Goal: Navigation & Orientation: Find specific page/section

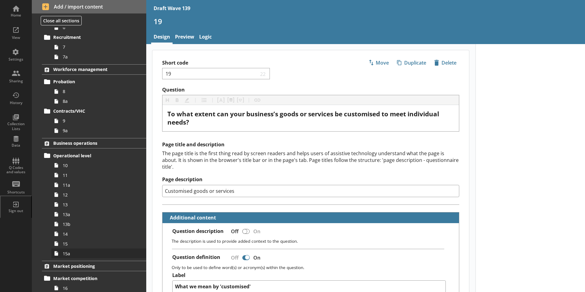
scroll to position [148, 0]
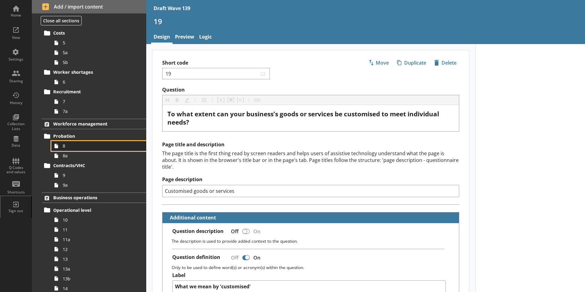
click at [67, 148] on span "8" at bounding box center [97, 146] width 68 height 6
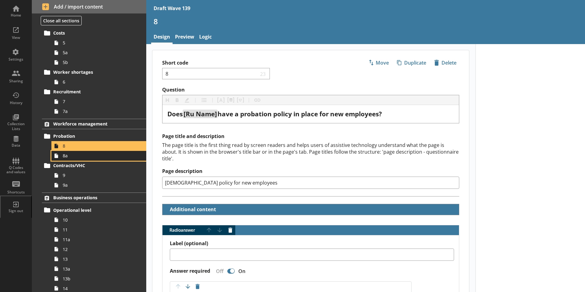
click at [67, 156] on span "8a" at bounding box center [97, 156] width 68 height 6
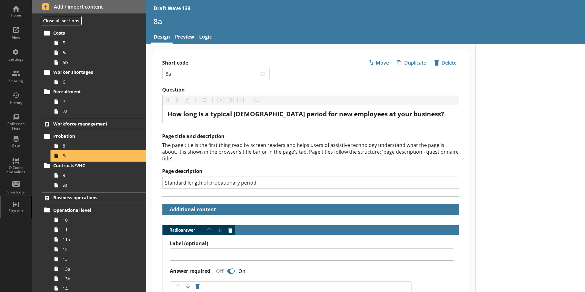
click at [67, 156] on span "8a" at bounding box center [97, 156] width 68 height 6
click at [69, 175] on span "9" at bounding box center [97, 175] width 68 height 6
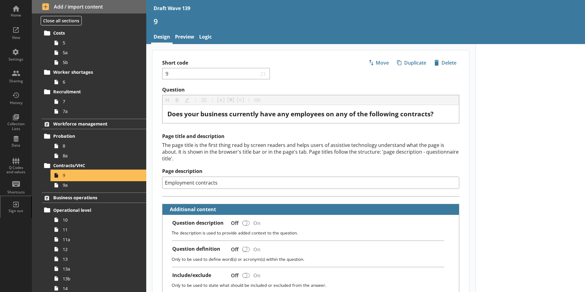
click at [69, 175] on span "9" at bounding box center [97, 175] width 68 height 6
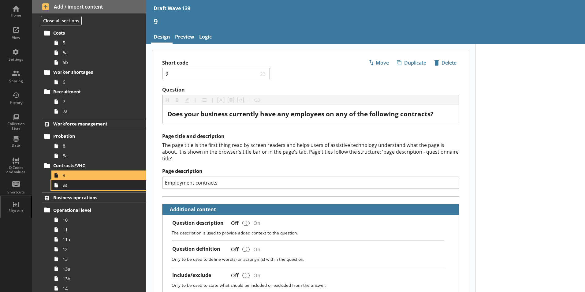
click at [79, 188] on span "9a" at bounding box center [97, 185] width 68 height 6
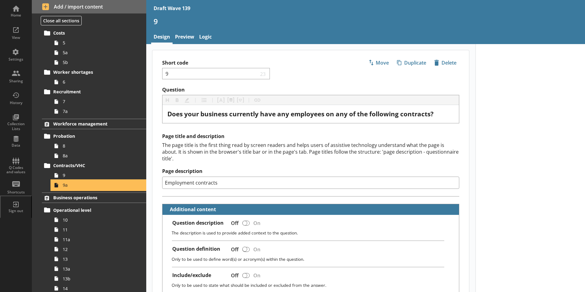
click at [79, 188] on span "9a" at bounding box center [97, 185] width 68 height 6
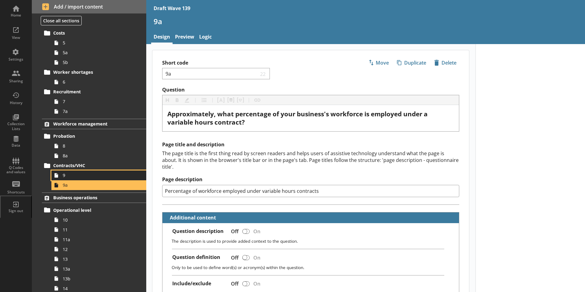
click at [78, 175] on span "9" at bounding box center [97, 175] width 68 height 6
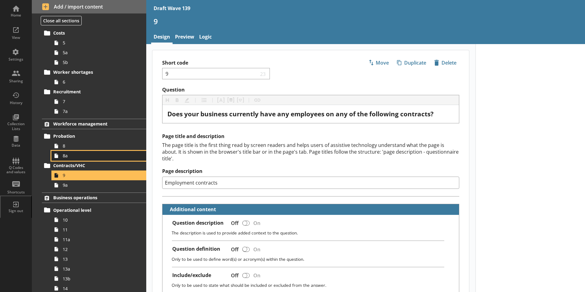
click at [69, 155] on span "8a" at bounding box center [97, 156] width 68 height 6
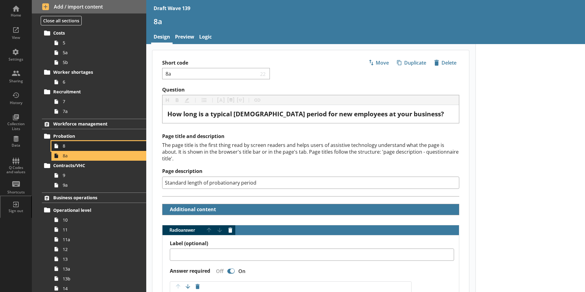
click at [71, 144] on span "8" at bounding box center [97, 146] width 68 height 6
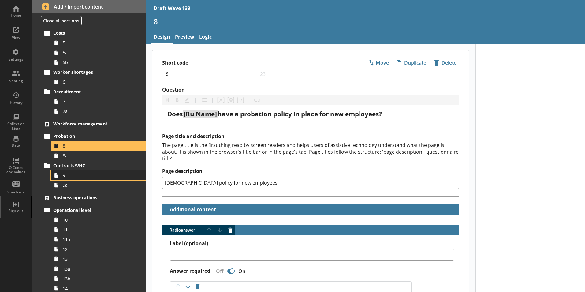
click at [67, 178] on span "9" at bounding box center [97, 175] width 68 height 6
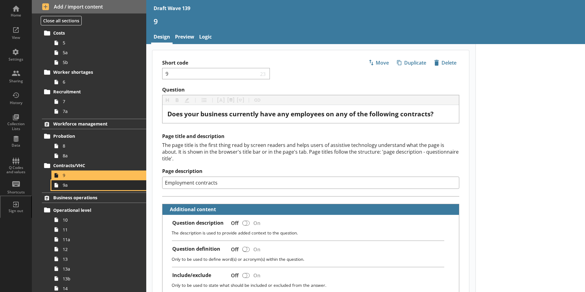
click at [65, 186] on span "9a" at bounding box center [97, 185] width 68 height 6
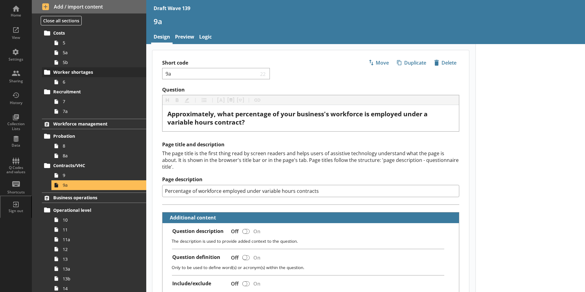
scroll to position [87, 0]
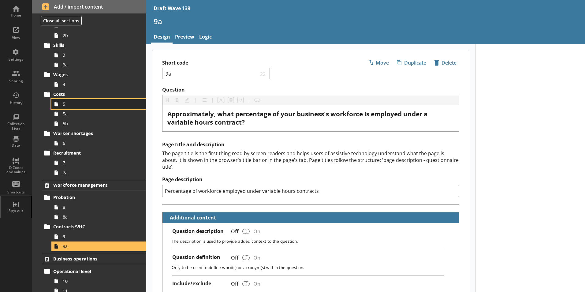
click at [64, 103] on span "5" at bounding box center [97, 104] width 68 height 6
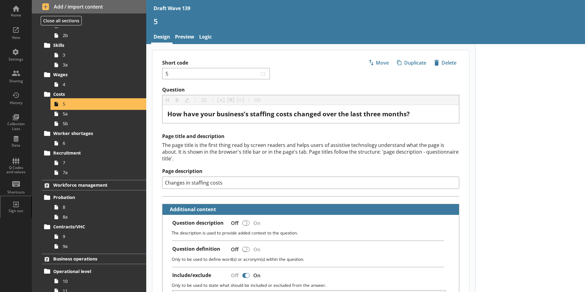
click at [64, 103] on span "5" at bounding box center [97, 104] width 68 height 6
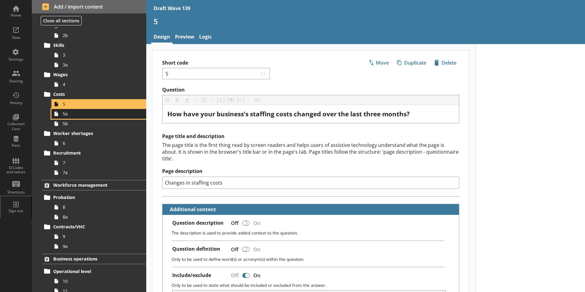
click at [65, 114] on span "5a" at bounding box center [97, 114] width 68 height 6
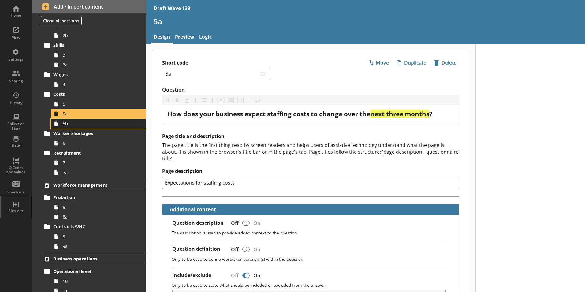
click at [72, 126] on span "5b" at bounding box center [97, 124] width 68 height 6
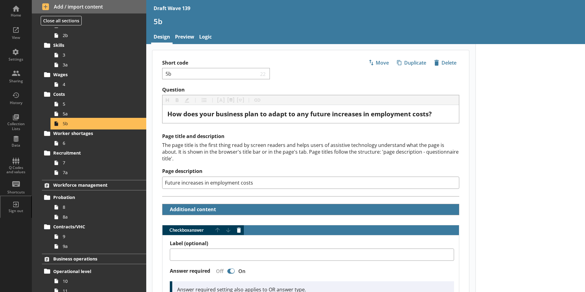
click at [73, 125] on span "5b" at bounding box center [97, 124] width 68 height 6
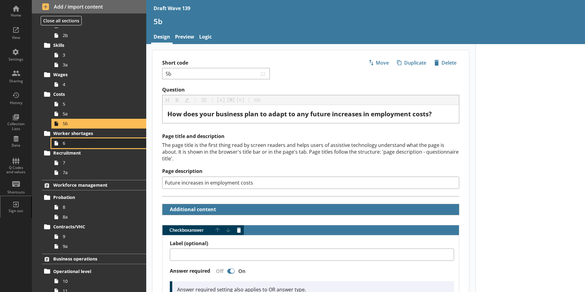
click at [68, 142] on span "6" at bounding box center [97, 143] width 68 height 6
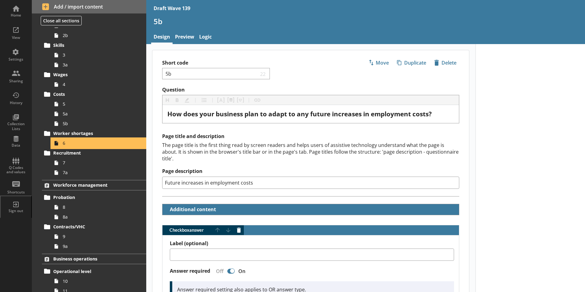
click at [68, 142] on span "6" at bounding box center [97, 143] width 68 height 6
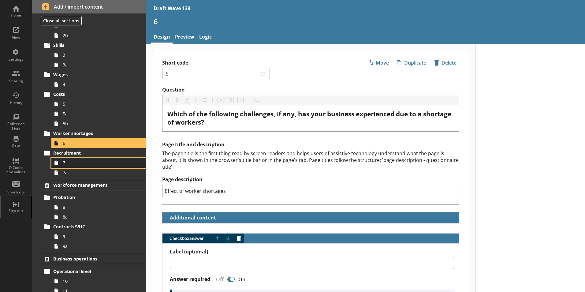
click at [65, 165] on span "7" at bounding box center [97, 163] width 68 height 6
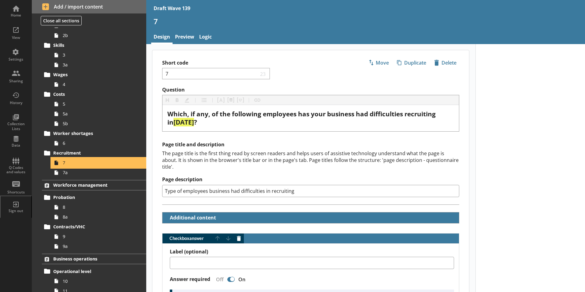
click at [65, 164] on span "7" at bounding box center [97, 163] width 68 height 6
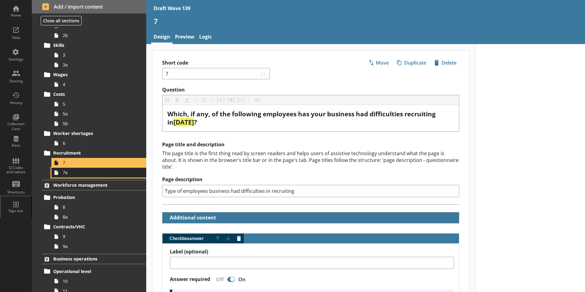
click at [76, 176] on link "7a" at bounding box center [98, 173] width 95 height 10
click at [76, 175] on span "7a" at bounding box center [97, 172] width 68 height 6
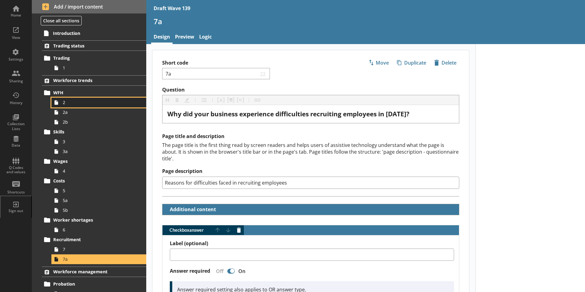
click at [67, 104] on span "2" at bounding box center [97, 102] width 68 height 6
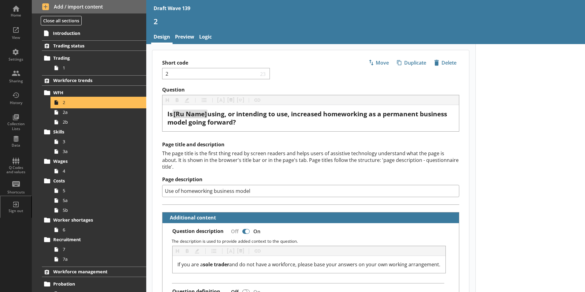
click at [82, 102] on span "2" at bounding box center [97, 102] width 68 height 6
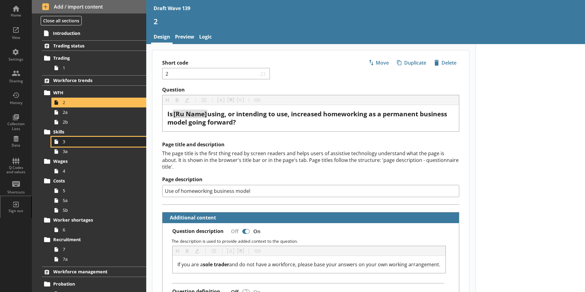
click at [64, 139] on span "3" at bounding box center [97, 142] width 68 height 6
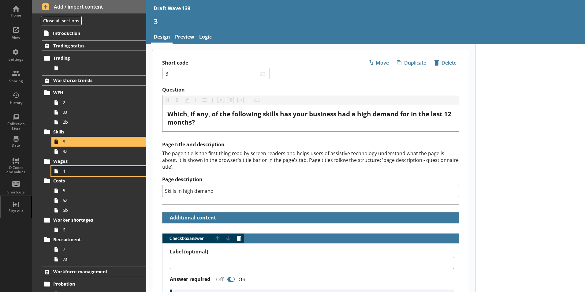
click at [65, 172] on span "4" at bounding box center [97, 171] width 68 height 6
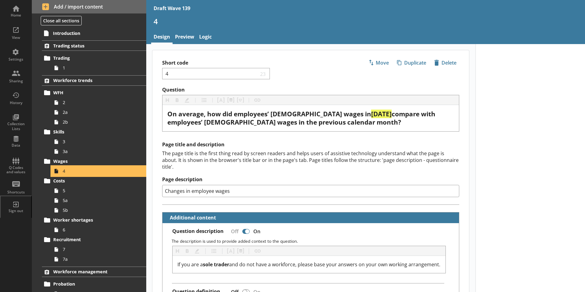
click at [65, 172] on span "4" at bounding box center [97, 171] width 68 height 6
type textarea "x"
